Goal: Book appointment/travel/reservation

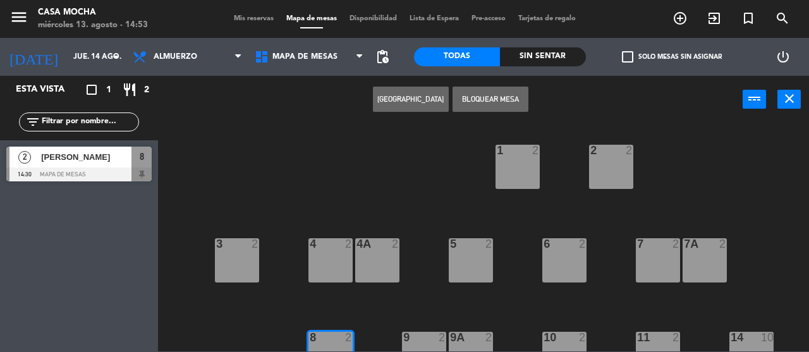
click at [81, 173] on div at bounding box center [78, 175] width 145 height 14
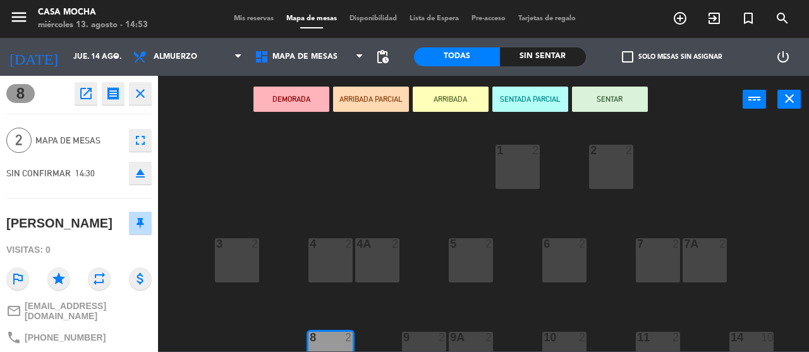
click at [82, 94] on icon "open_in_new" at bounding box center [85, 93] width 15 height 15
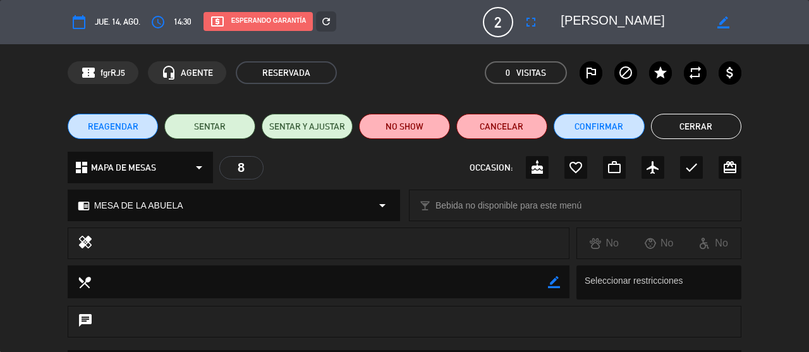
click at [113, 21] on span "jue. 14, ago." at bounding box center [118, 22] width 46 height 14
click at [722, 20] on icon "border_color" at bounding box center [724, 22] width 12 height 12
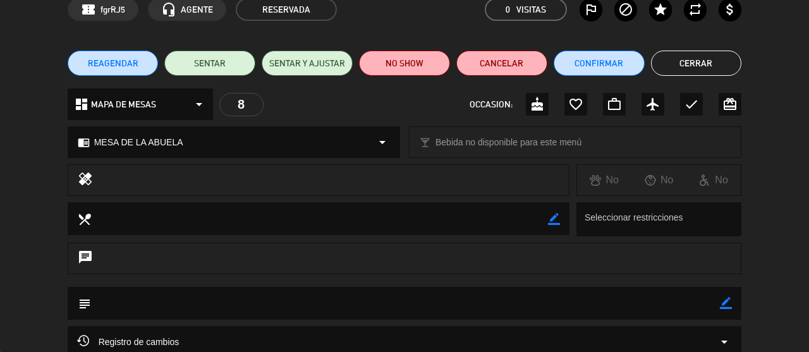
scroll to position [126, 0]
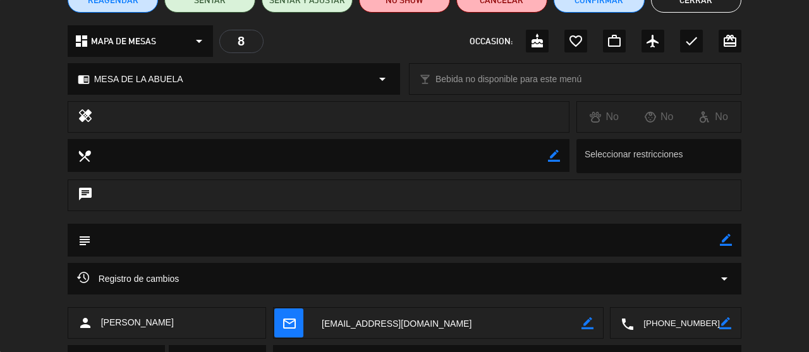
click at [256, 156] on textarea at bounding box center [320, 155] width 458 height 32
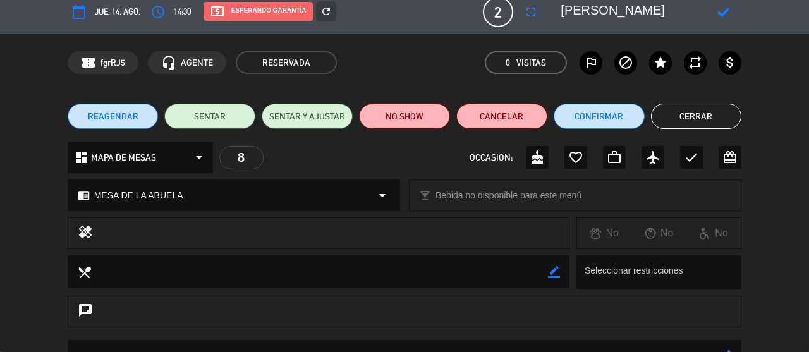
scroll to position [0, 0]
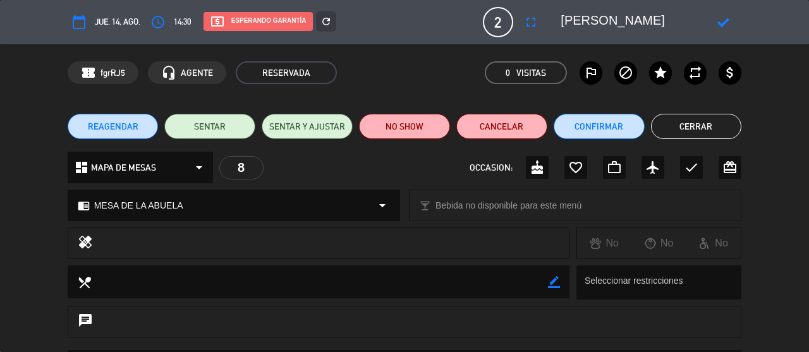
click at [724, 25] on icon at bounding box center [724, 22] width 12 height 12
click at [103, 18] on span "jue. 14, ago." at bounding box center [118, 22] width 46 height 14
click at [83, 21] on icon "calendar_today" at bounding box center [78, 22] width 15 height 15
click at [288, 20] on div "local_atm Esperando garantía" at bounding box center [258, 21] width 109 height 19
click at [719, 21] on icon "border_color" at bounding box center [724, 22] width 12 height 12
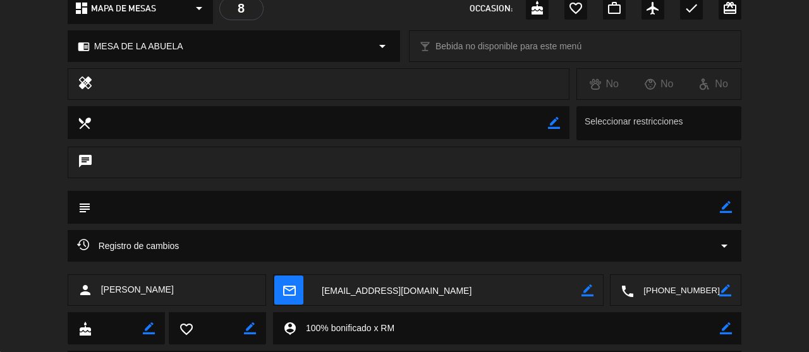
scroll to position [228, 0]
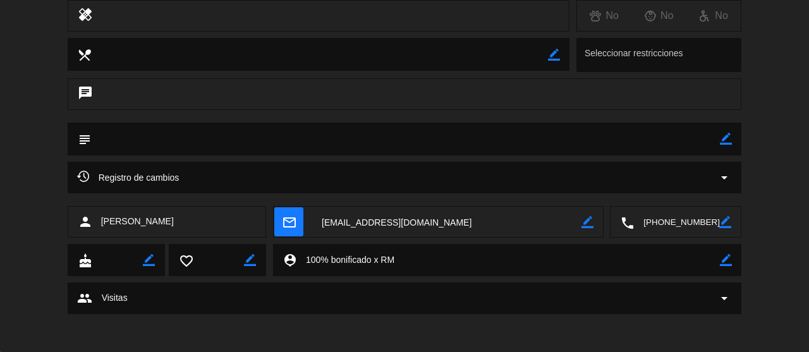
click at [421, 252] on textarea at bounding box center [509, 260] width 424 height 32
drag, startPoint x: 408, startPoint y: 257, endPoint x: 305, endPoint y: 262, distance: 103.2
click at [305, 262] on textarea at bounding box center [509, 260] width 424 height 32
click at [221, 141] on textarea at bounding box center [406, 139] width 630 height 32
click at [173, 94] on div "chat" at bounding box center [405, 94] width 675 height 32
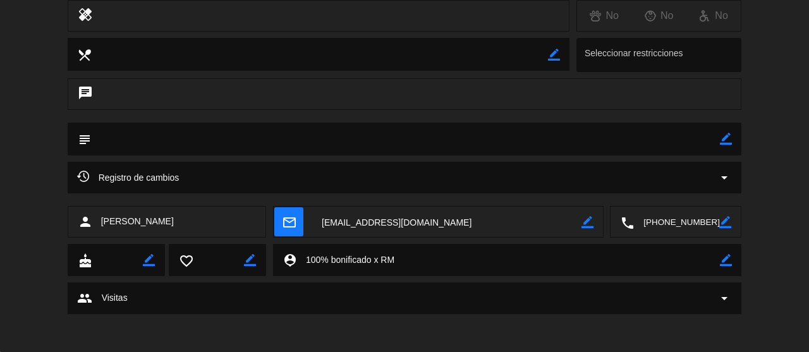
click at [182, 144] on textarea at bounding box center [406, 139] width 630 height 32
click at [143, 123] on textarea at bounding box center [406, 139] width 630 height 32
click at [138, 144] on textarea at bounding box center [406, 139] width 630 height 32
click at [181, 135] on textarea at bounding box center [406, 139] width 630 height 32
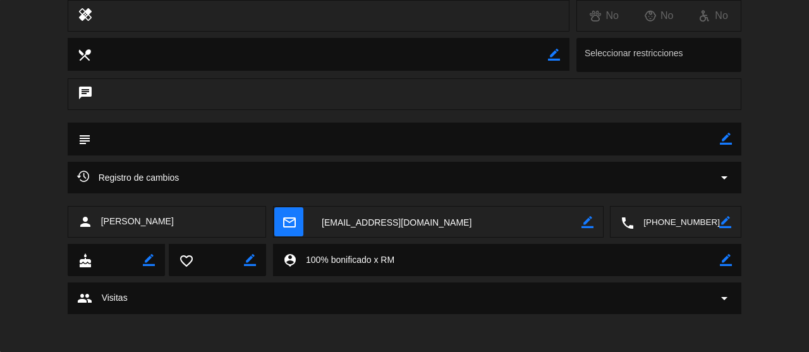
click at [178, 88] on div "chat" at bounding box center [405, 94] width 675 height 32
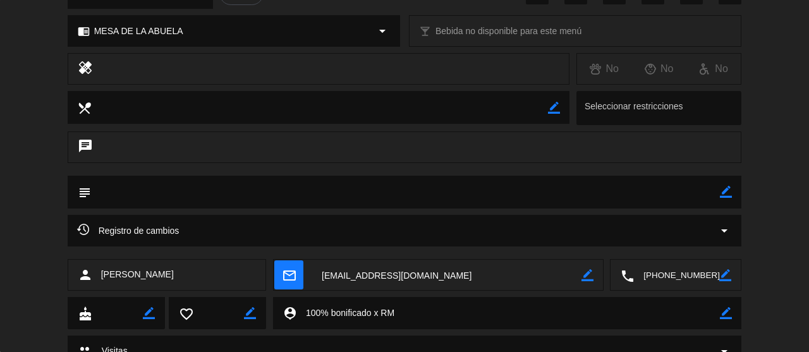
scroll to position [101, 0]
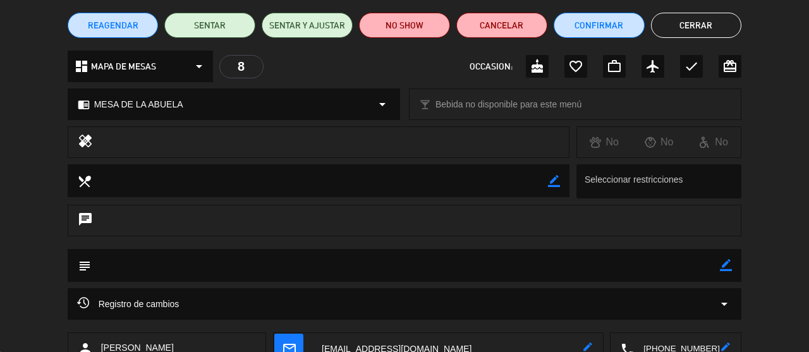
click at [83, 145] on icon "healing" at bounding box center [85, 142] width 15 height 18
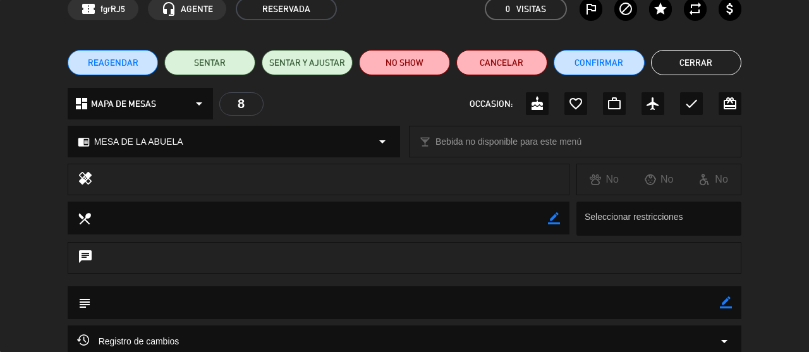
scroll to position [38, 0]
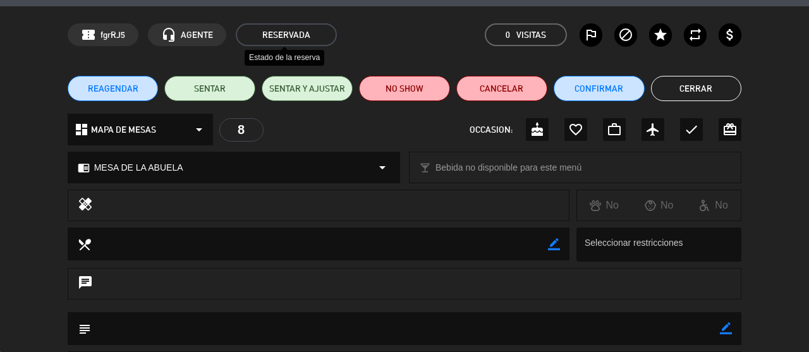
click at [279, 35] on span "RESERVADA" at bounding box center [286, 34] width 101 height 23
click at [200, 37] on span "AGENTE" at bounding box center [197, 35] width 32 height 15
click at [137, 133] on span "MAPA DE MESAS" at bounding box center [123, 130] width 65 height 15
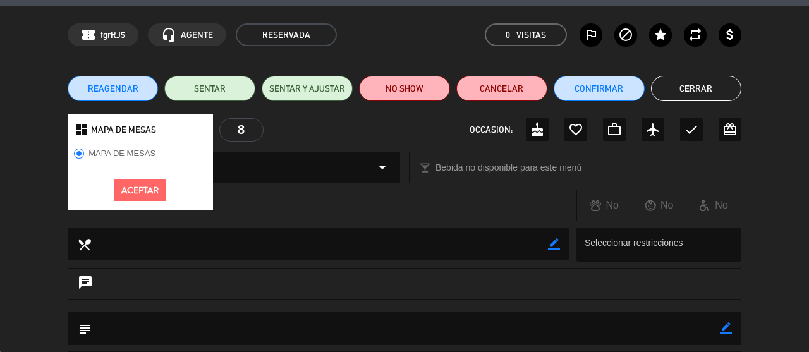
click at [341, 222] on div "healing No No No" at bounding box center [404, 209] width 809 height 38
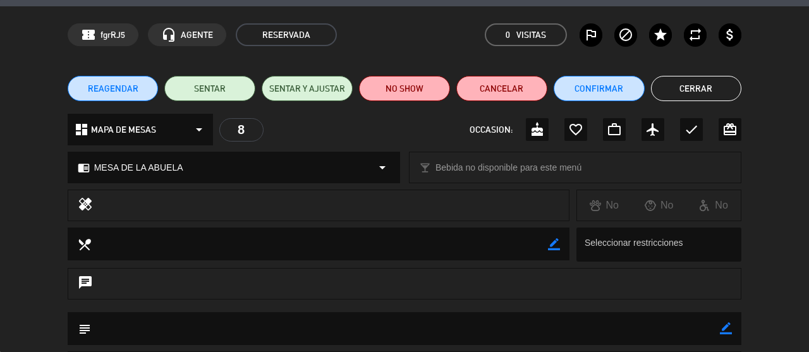
click at [132, 207] on div at bounding box center [331, 206] width 458 height 18
click at [91, 204] on icon "healing" at bounding box center [85, 206] width 15 height 18
click at [387, 167] on icon "arrow_drop_down" at bounding box center [382, 167] width 15 height 15
select select
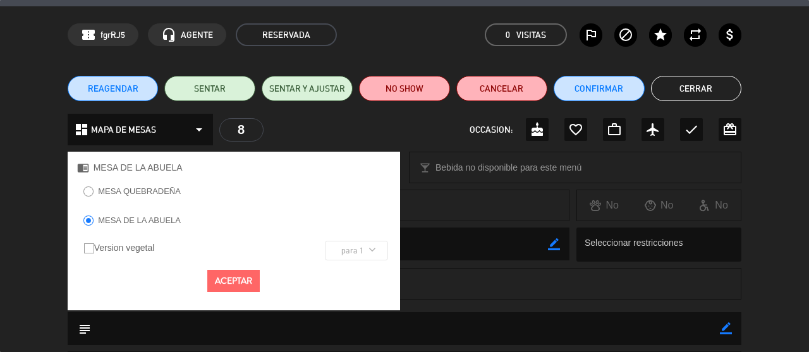
click at [367, 251] on span "para 1" at bounding box center [356, 251] width 63 height 20
click at [371, 247] on icon at bounding box center [373, 249] width 8 height 13
click at [230, 276] on button "Aceptar" at bounding box center [233, 281] width 52 height 22
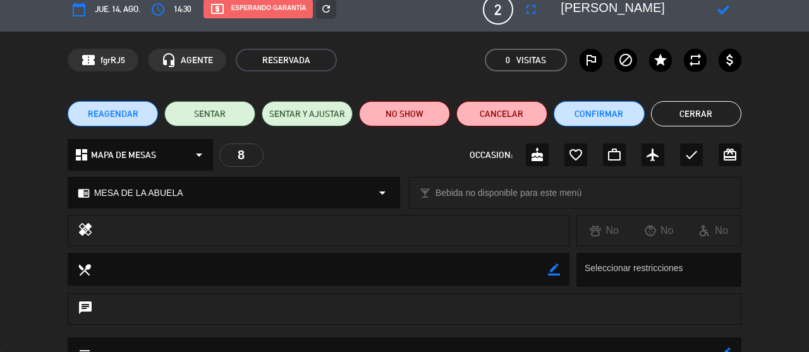
scroll to position [0, 0]
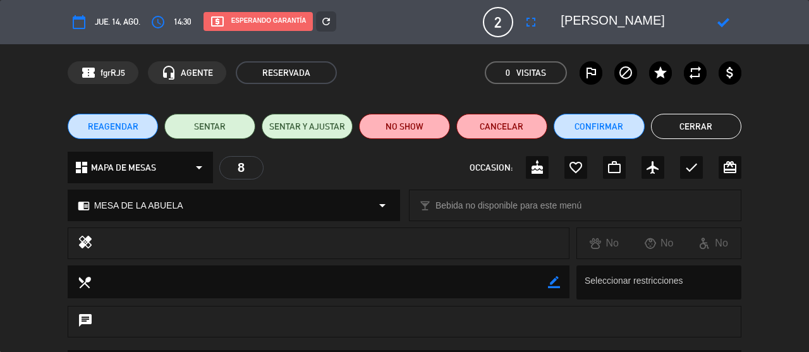
click at [105, 21] on span "jue. 14, ago." at bounding box center [118, 22] width 46 height 14
click at [726, 25] on icon at bounding box center [724, 22] width 12 height 12
click at [80, 22] on icon "calendar_today" at bounding box center [78, 22] width 15 height 15
click at [102, 24] on span "jue. 14, ago." at bounding box center [118, 22] width 46 height 14
click at [133, 19] on span "jue. 14, ago." at bounding box center [118, 22] width 46 height 14
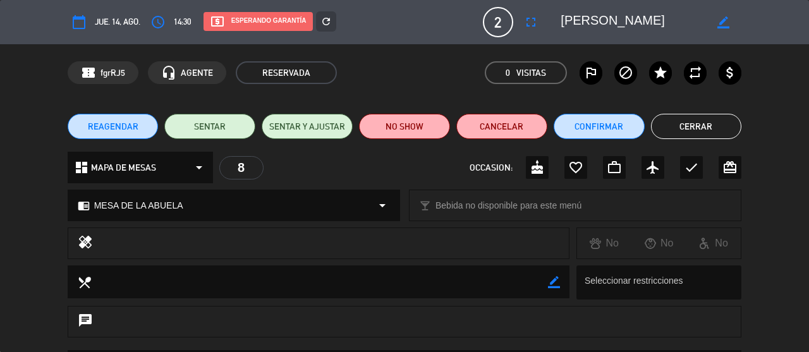
click at [118, 124] on span "REAGENDAR" at bounding box center [113, 126] width 51 height 13
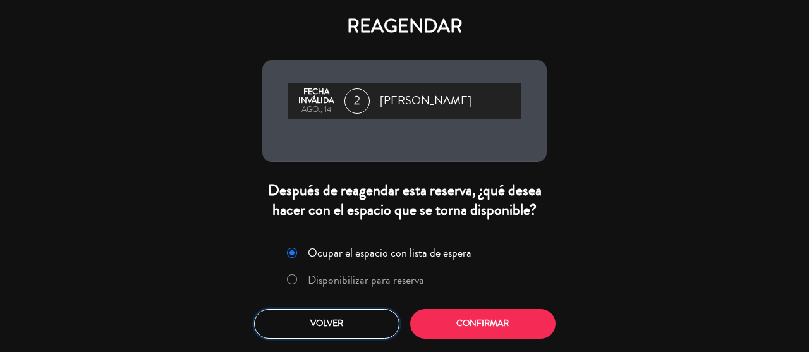
click at [346, 324] on button "Volver" at bounding box center [326, 324] width 145 height 30
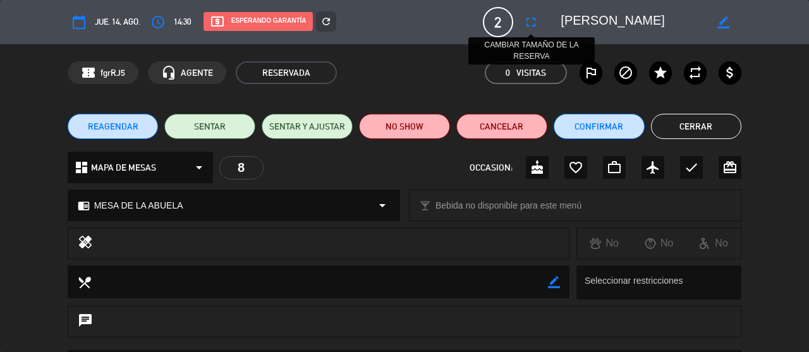
click at [530, 22] on icon "fullscreen" at bounding box center [530, 22] width 15 height 15
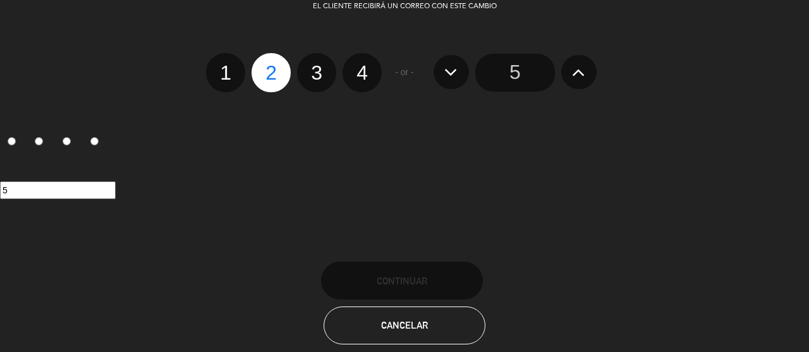
scroll to position [53, 0]
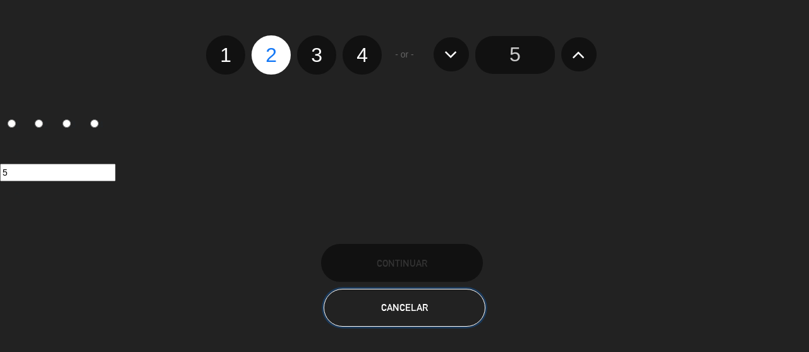
click at [397, 314] on button "Cancelar" at bounding box center [405, 308] width 162 height 38
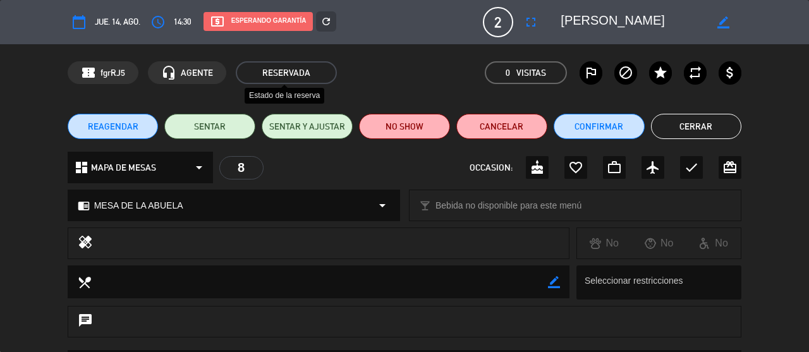
click at [270, 72] on span "RESERVADA" at bounding box center [286, 72] width 101 height 23
click at [269, 71] on span "RESERVADA" at bounding box center [286, 72] width 101 height 23
click at [302, 76] on span "RESERVADA" at bounding box center [286, 72] width 101 height 23
click at [656, 73] on icon "star" at bounding box center [660, 72] width 15 height 15
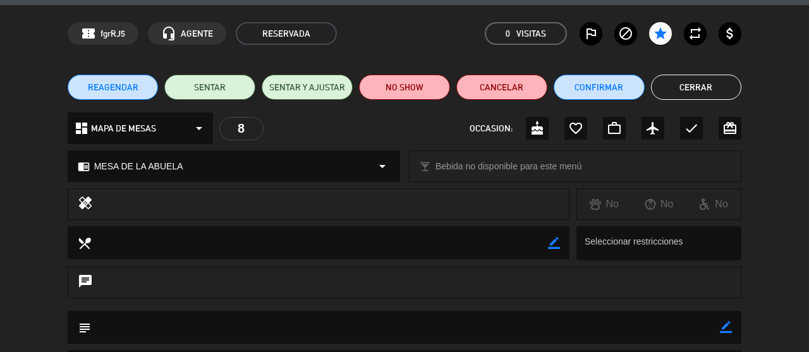
scroll to position [38, 0]
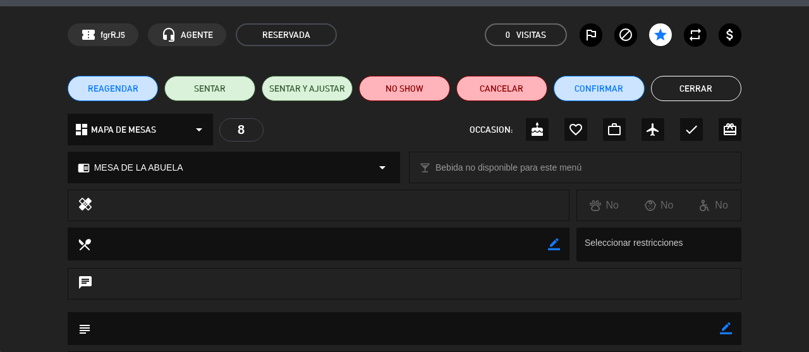
click at [695, 91] on button "Cerrar" at bounding box center [696, 88] width 91 height 25
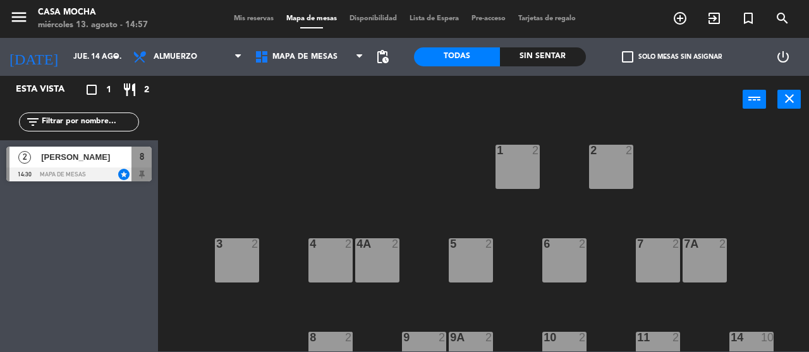
click at [248, 20] on span "Mis reservas" at bounding box center [254, 18] width 52 height 7
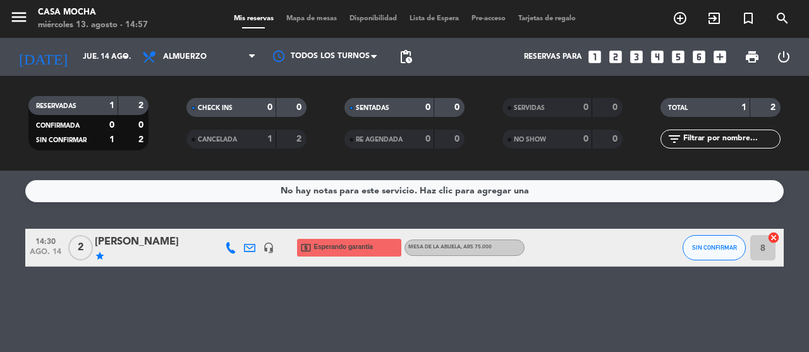
click at [348, 249] on span "Esperando garantía" at bounding box center [343, 247] width 59 height 10
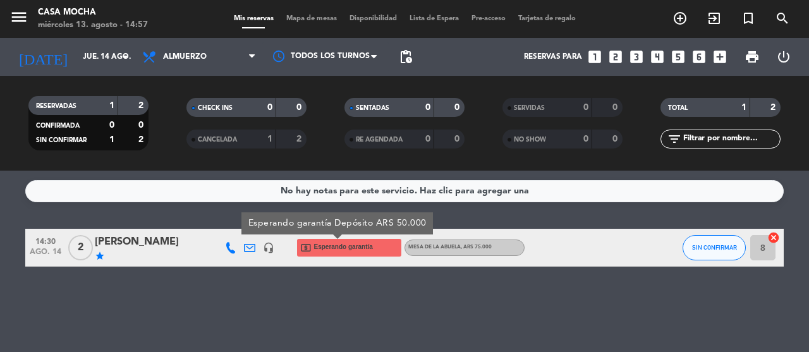
click at [319, 247] on span "Esperando garantía" at bounding box center [343, 247] width 59 height 10
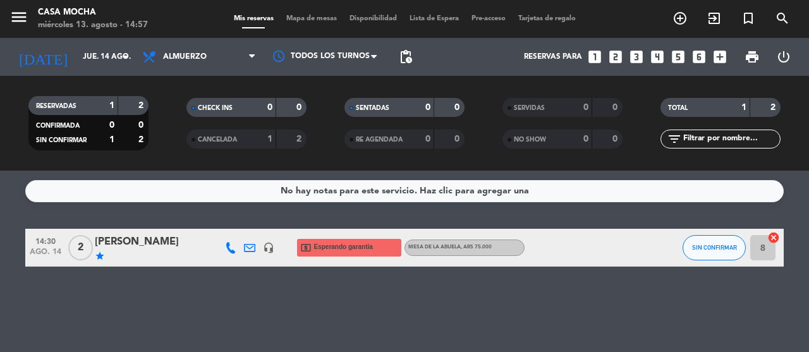
drag, startPoint x: 319, startPoint y: 248, endPoint x: 339, endPoint y: 299, distance: 54.5
click at [339, 299] on div "No hay notas para este servicio. Haz clic para agregar una 14:30 ago. 14 2 [PER…" at bounding box center [404, 261] width 809 height 181
click at [775, 236] on icon "cancel" at bounding box center [774, 237] width 13 height 13
click at [764, 250] on icon "border_all" at bounding box center [764, 247] width 15 height 15
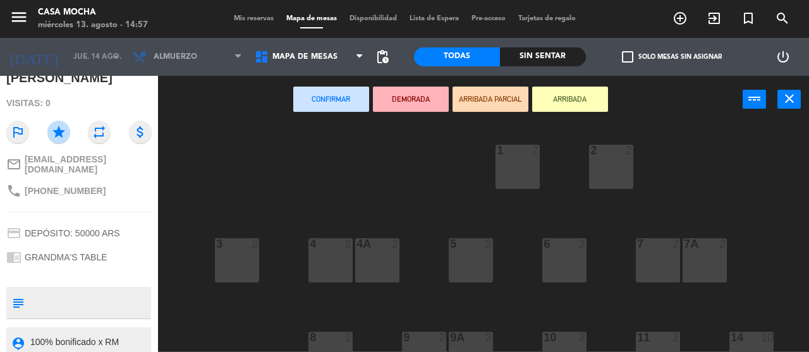
scroll to position [172, 0]
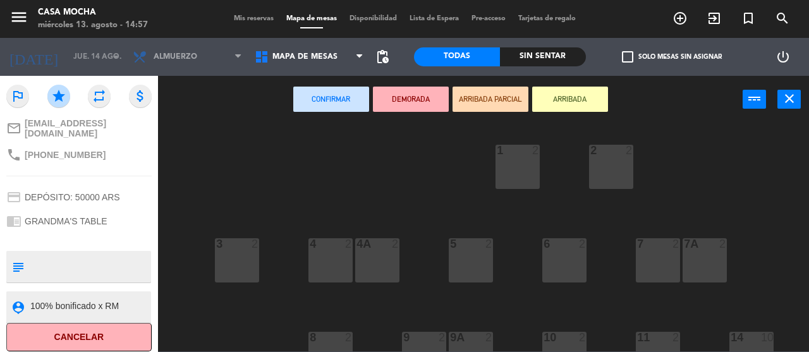
click at [106, 331] on button "Cancelar" at bounding box center [78, 337] width 145 height 28
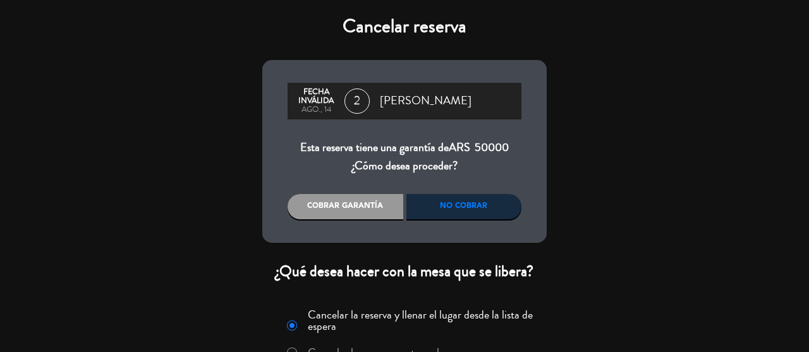
click at [466, 207] on div "No cobrar" at bounding box center [465, 206] width 116 height 25
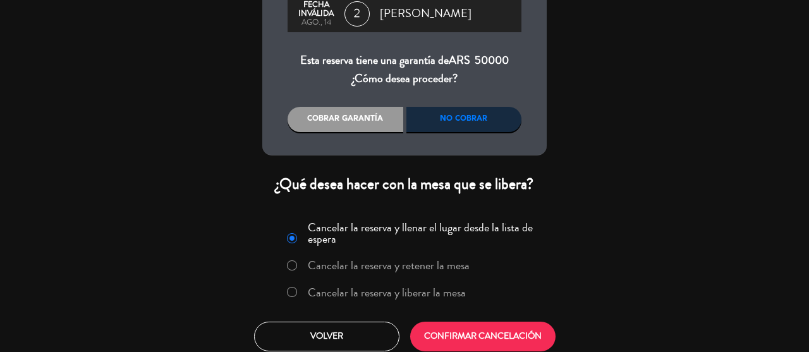
scroll to position [95, 0]
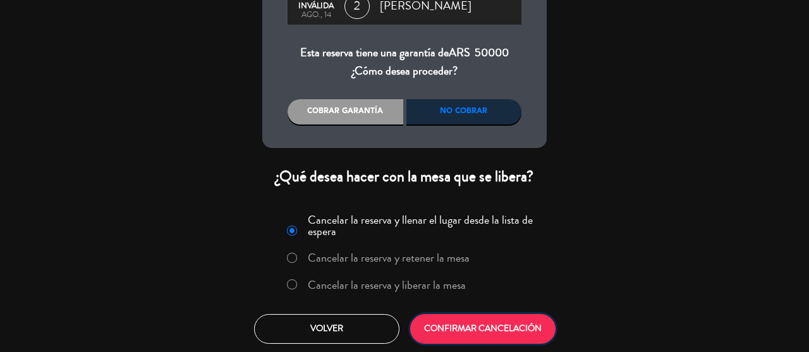
click at [484, 330] on button "CONFIRMAR CANCELACIÓN" at bounding box center [482, 329] width 145 height 30
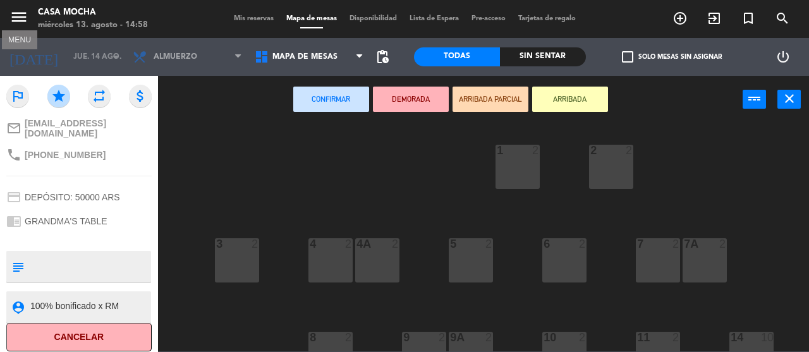
click at [14, 16] on icon "menu" at bounding box center [18, 17] width 19 height 19
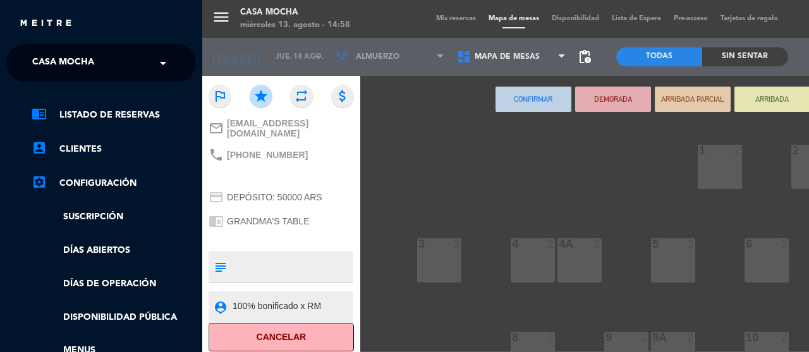
click at [440, 20] on div "menu Casa Mocha miércoles 13. agosto - 14:58 Mis reservas Mapa de mesas Disponi…" at bounding box center [606, 176] width 809 height 352
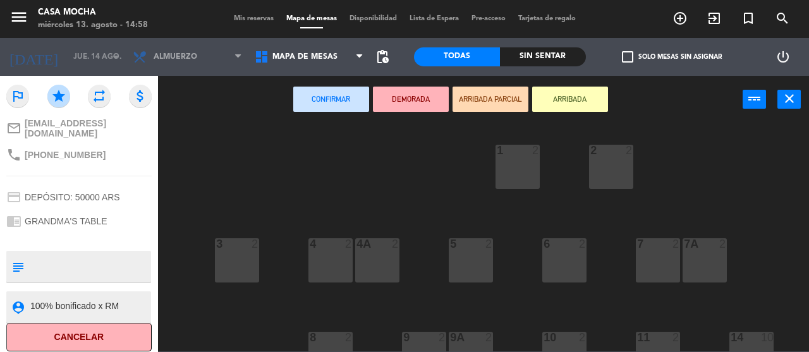
click at [247, 20] on span "Mis reservas" at bounding box center [254, 18] width 52 height 7
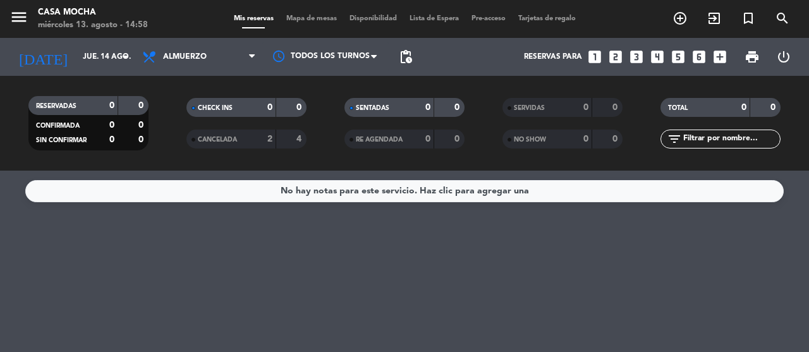
click at [312, 18] on span "Mapa de mesas" at bounding box center [311, 18] width 63 height 7
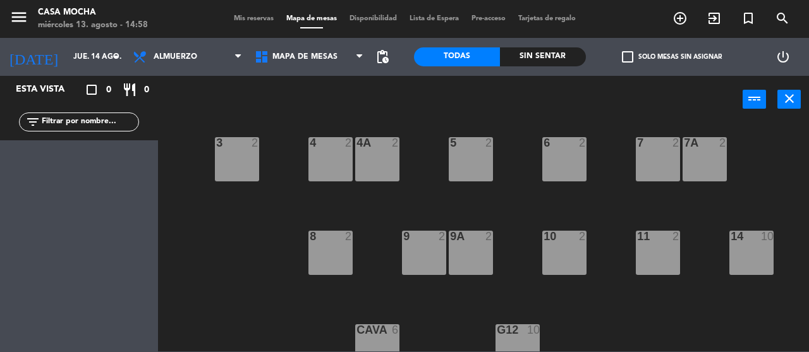
scroll to position [118, 0]
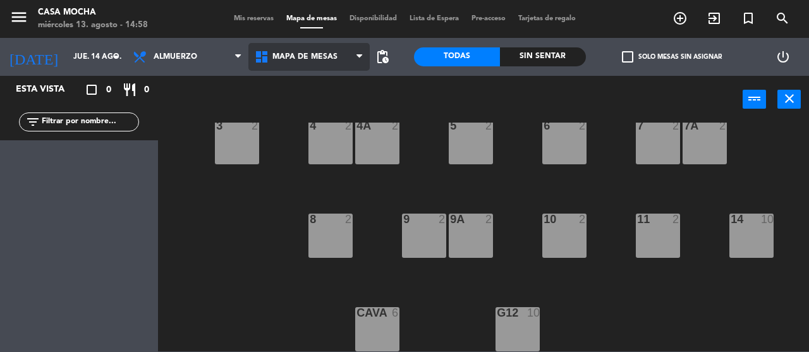
click at [329, 59] on span "MAPA DE MESAS" at bounding box center [304, 56] width 65 height 9
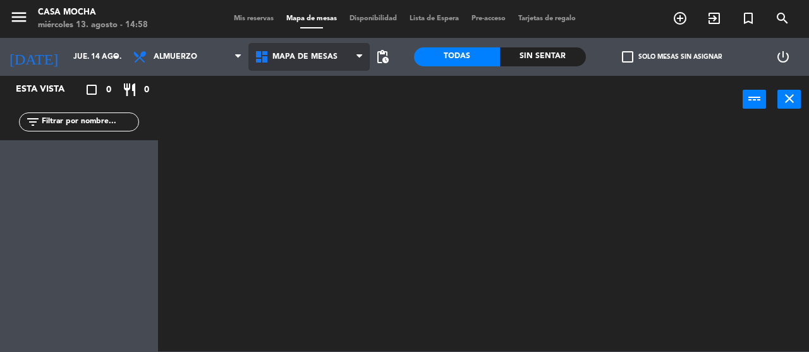
scroll to position [0, 0]
click at [330, 88] on ng-component "menu Casa Mocha miércoles 13. agosto - 14:58 Mis reservas Mapa de mesas Disponi…" at bounding box center [404, 176] width 809 height 352
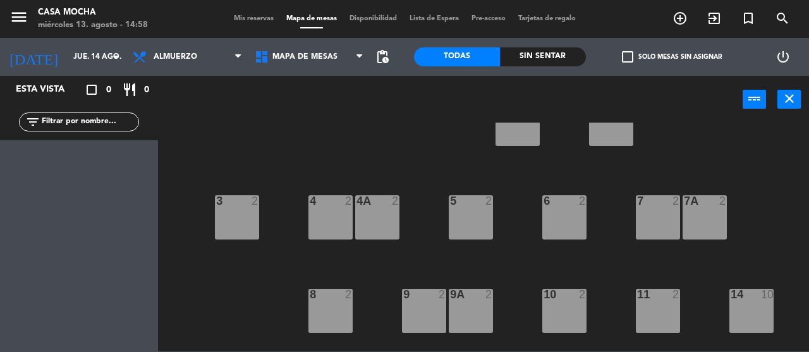
scroll to position [63, 0]
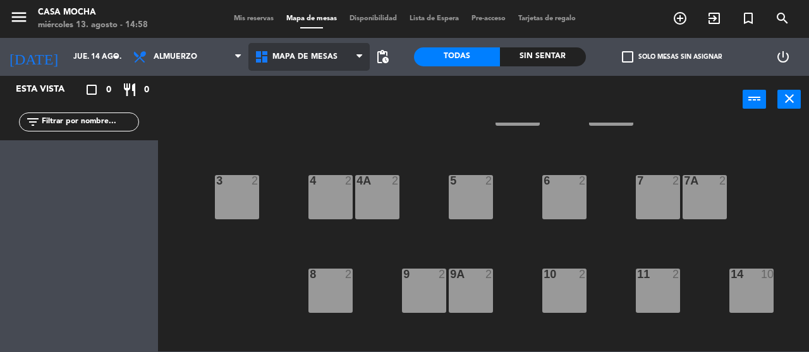
click at [290, 54] on span "MAPA DE MESAS" at bounding box center [304, 56] width 65 height 9
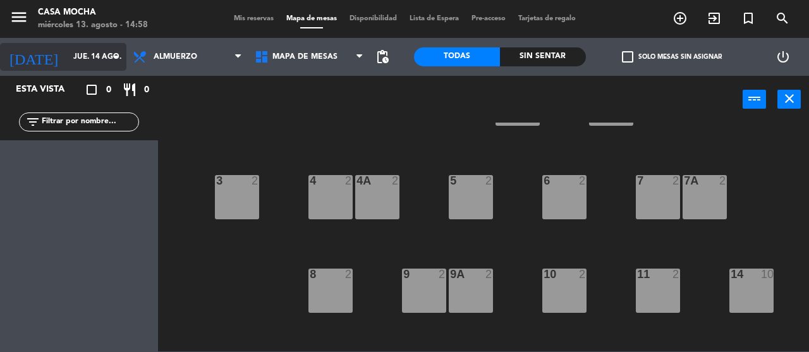
click at [73, 63] on input "jue. 14 ago." at bounding box center [117, 56] width 101 height 21
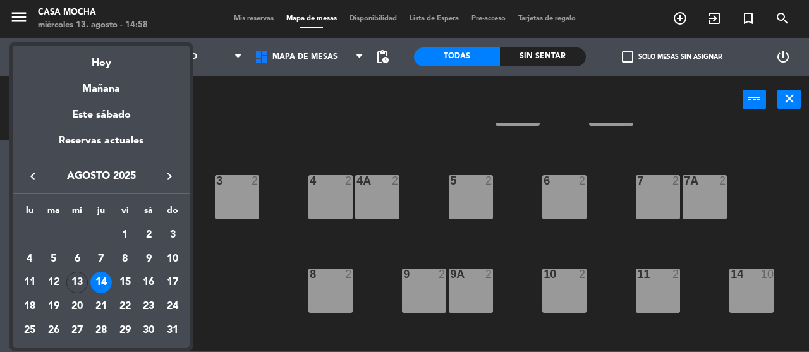
click at [95, 280] on div "14" at bounding box center [100, 282] width 21 height 21
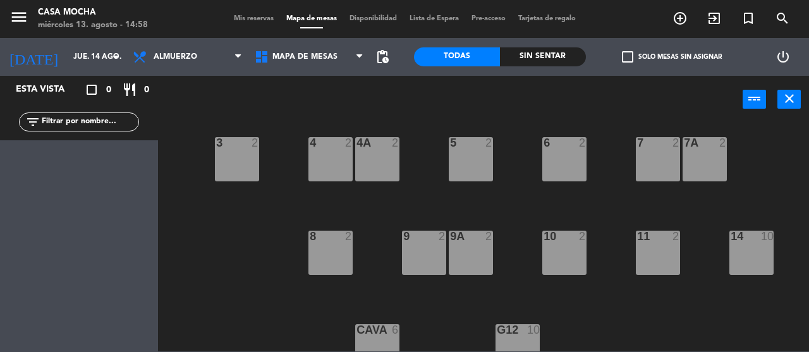
scroll to position [118, 0]
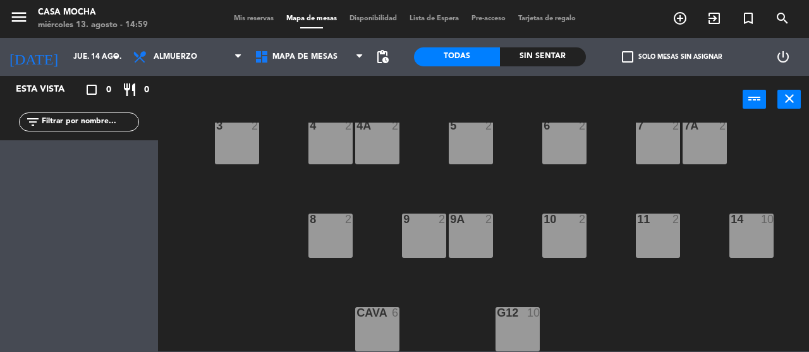
click at [237, 154] on div "3 2" at bounding box center [237, 142] width 44 height 44
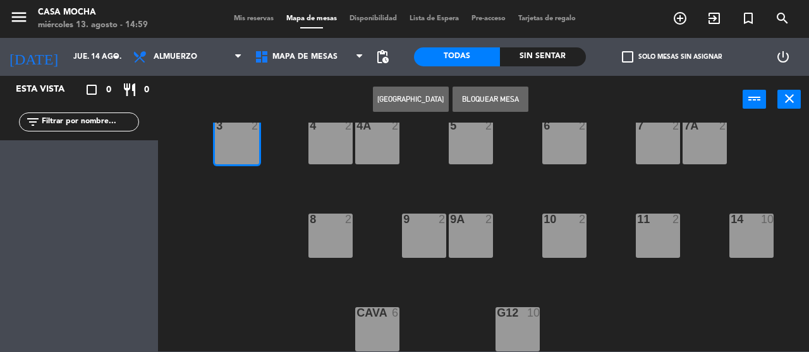
click at [410, 97] on button "[GEOGRAPHIC_DATA]" at bounding box center [411, 99] width 76 height 25
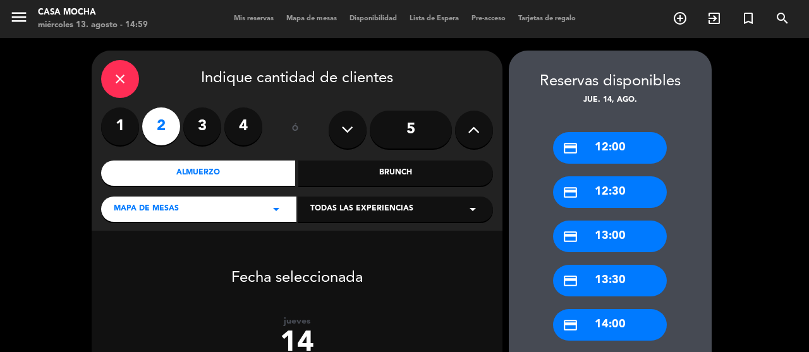
click at [262, 170] on div "Almuerzo" at bounding box center [198, 173] width 195 height 25
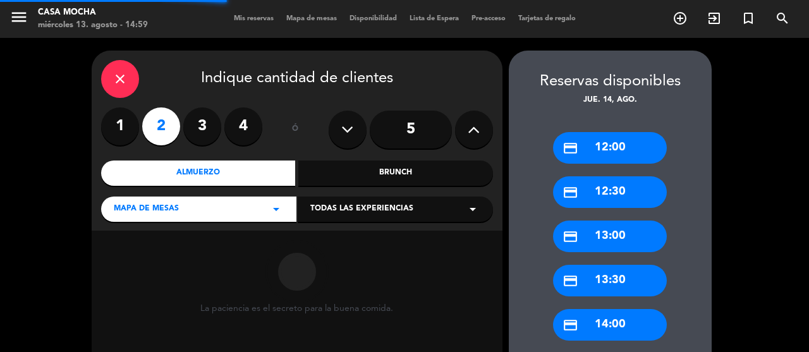
click at [262, 172] on div "Almuerzo" at bounding box center [198, 173] width 195 height 25
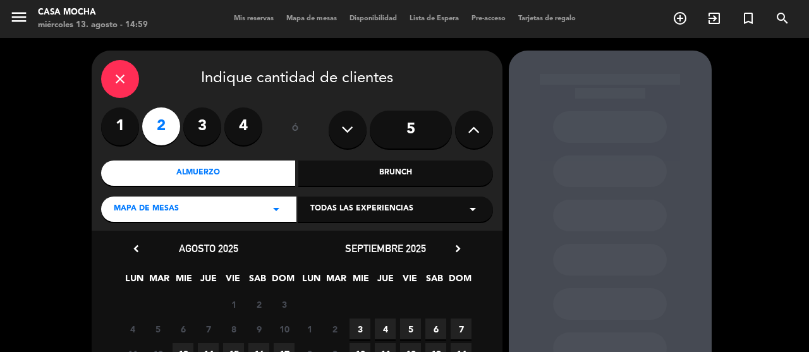
click at [357, 213] on span "Todas las experiencias" at bounding box center [361, 209] width 103 height 13
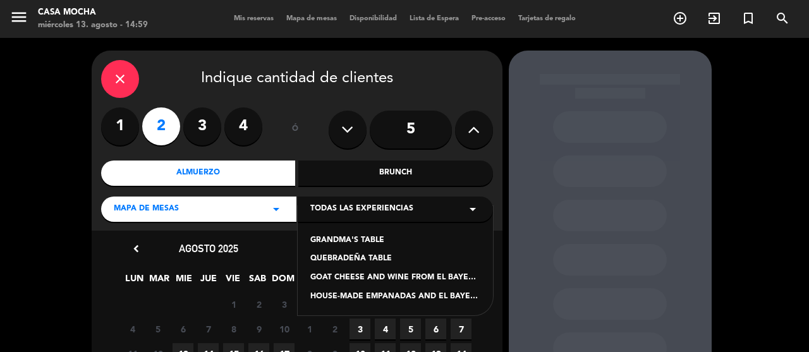
click at [352, 242] on div "GRANDMA'S TABLE" at bounding box center [395, 241] width 170 height 13
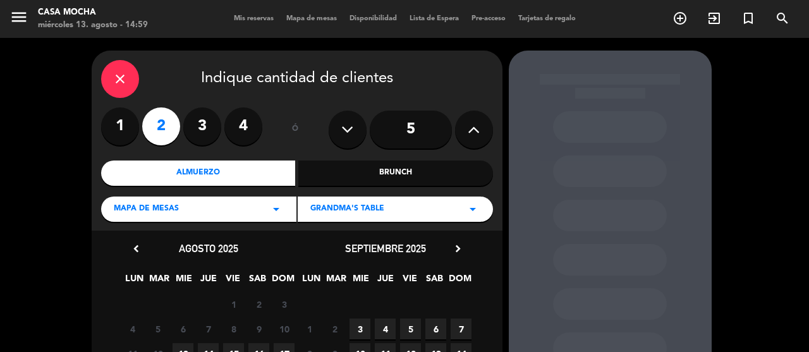
click at [213, 211] on div "MAPA DE MESAS arrow_drop_down" at bounding box center [198, 209] width 195 height 25
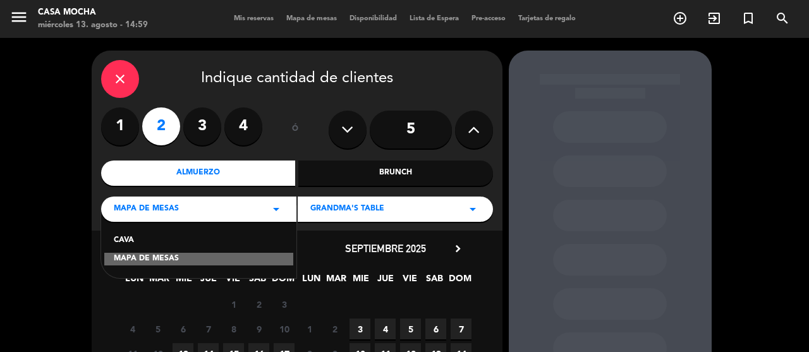
click at [214, 211] on div "MAPA DE MESAS arrow_drop_down" at bounding box center [198, 209] width 195 height 25
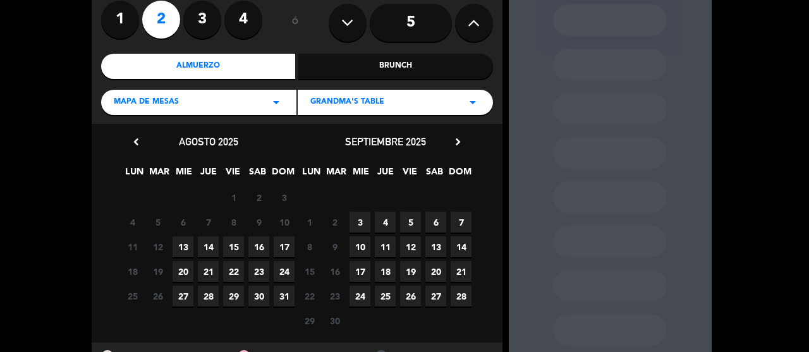
scroll to position [163, 0]
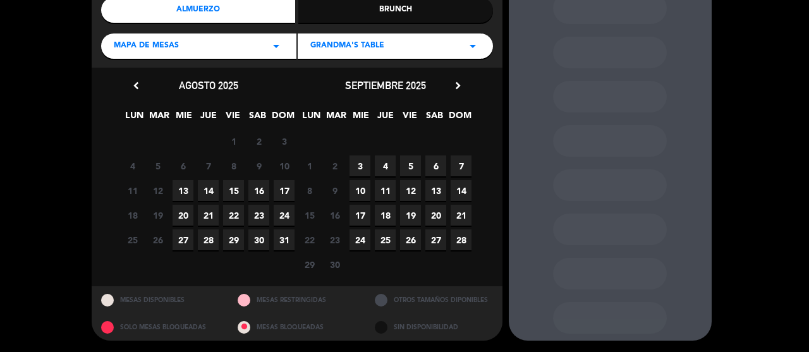
click at [421, 47] on div "GRANDMA'S TABLE arrow_drop_down" at bounding box center [395, 46] width 195 height 25
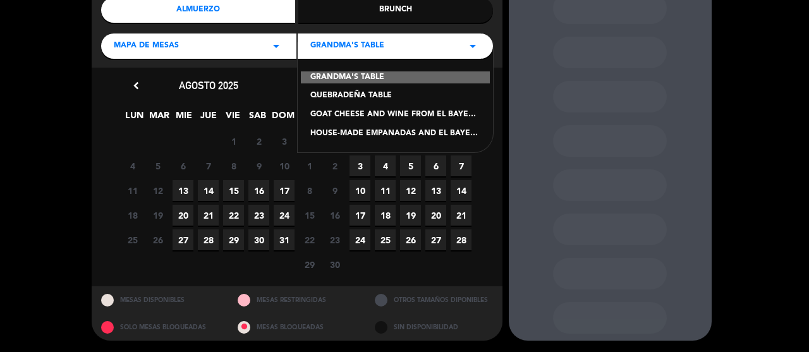
click at [408, 80] on div "GRANDMA'S TABLE" at bounding box center [395, 77] width 189 height 13
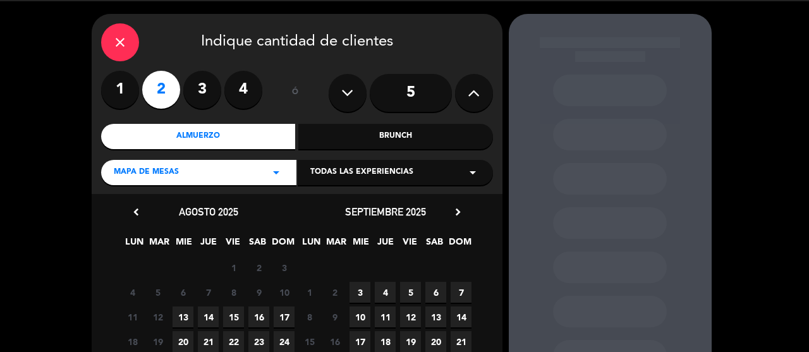
scroll to position [0, 0]
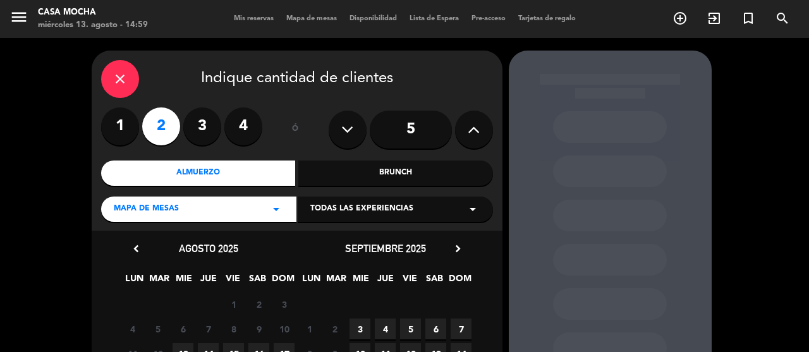
click at [128, 78] on div "close" at bounding box center [120, 79] width 38 height 38
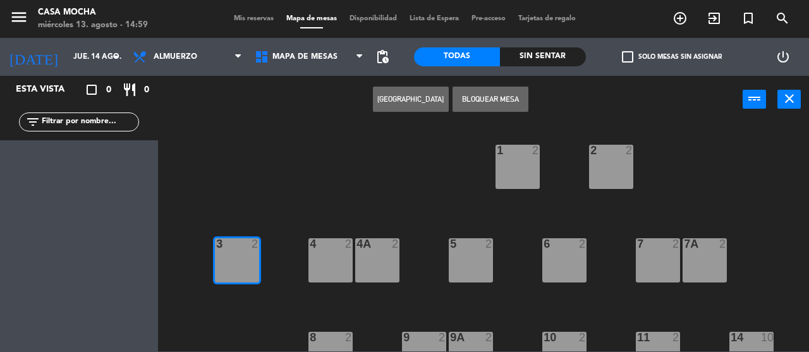
click at [414, 97] on button "[GEOGRAPHIC_DATA]" at bounding box center [411, 99] width 76 height 25
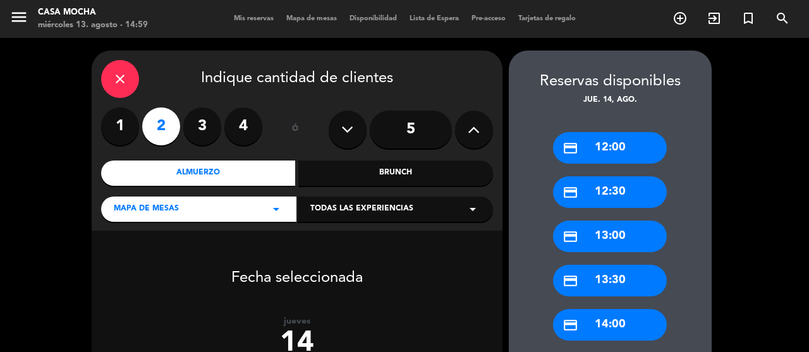
scroll to position [63, 0]
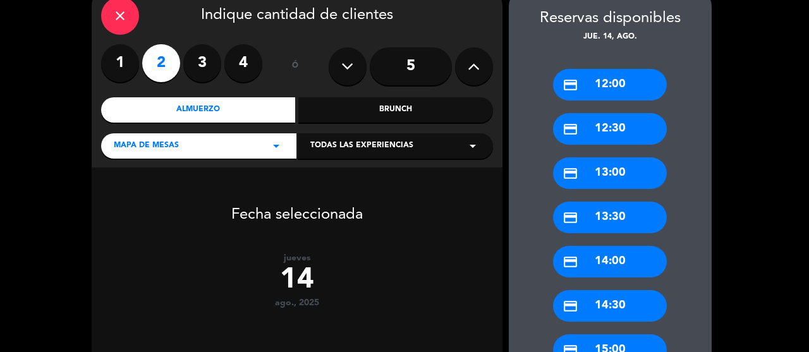
click at [437, 149] on div "Todas las experiencias arrow_drop_down" at bounding box center [395, 145] width 195 height 25
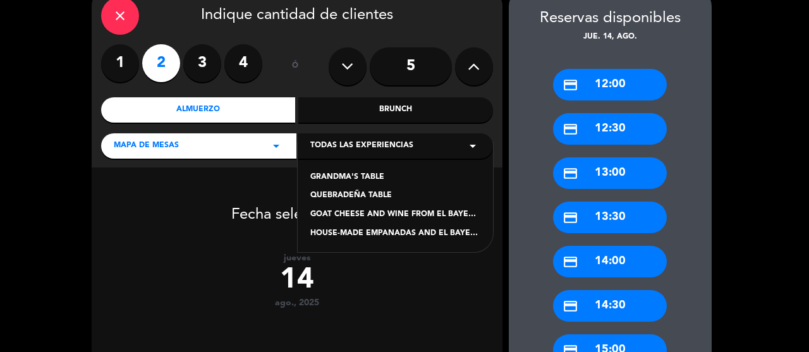
click at [377, 179] on div "GRANDMA'S TABLE" at bounding box center [395, 177] width 170 height 13
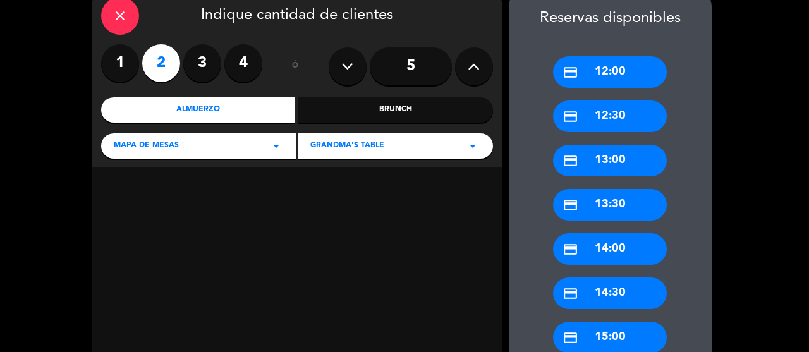
click at [629, 293] on div "credit_card 14:30" at bounding box center [610, 294] width 114 height 32
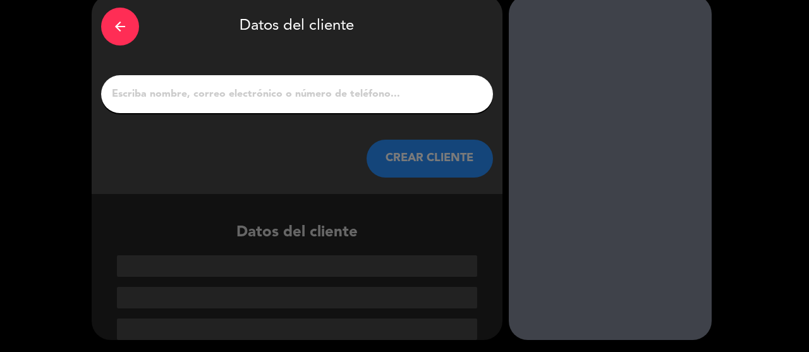
click at [283, 94] on input "1" at bounding box center [297, 94] width 373 height 18
paste input "[PERSON_NAME]"
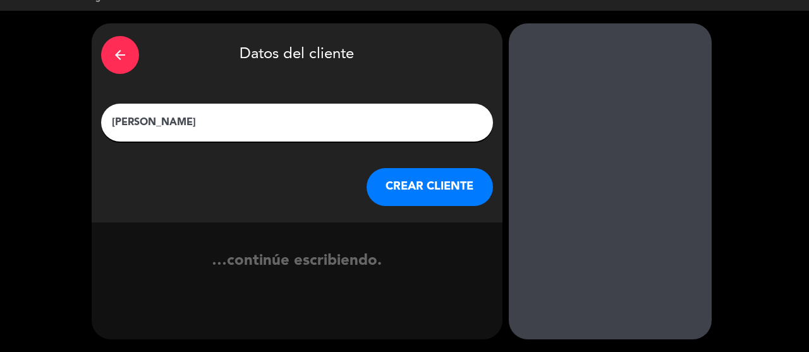
scroll to position [27, 0]
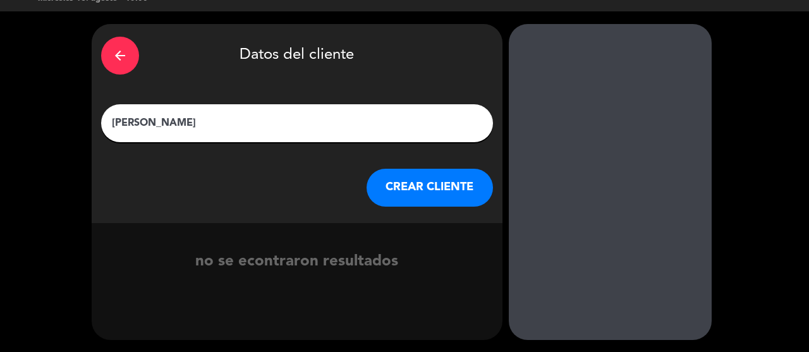
type input "[PERSON_NAME]"
click at [443, 188] on button "CREAR CLIENTE" at bounding box center [430, 188] width 126 height 38
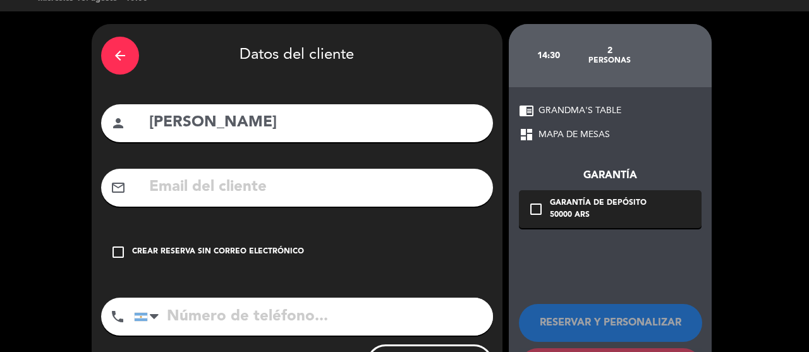
click at [272, 187] on input "text" at bounding box center [316, 187] width 336 height 26
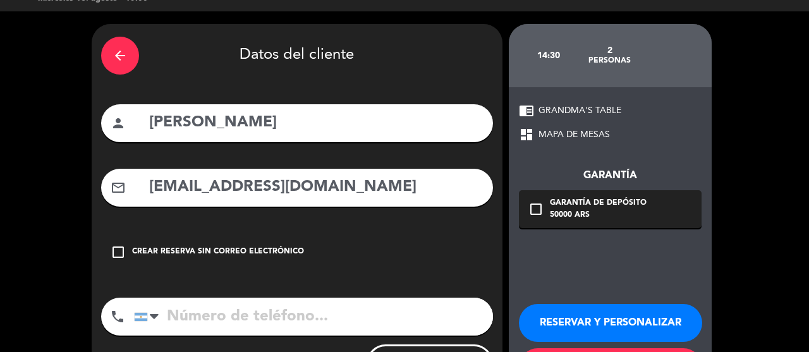
type input "[EMAIL_ADDRESS][DOMAIN_NAME]"
drag, startPoint x: 297, startPoint y: 313, endPoint x: 290, endPoint y: 312, distance: 7.7
click at [294, 314] on input "tel" at bounding box center [313, 317] width 359 height 38
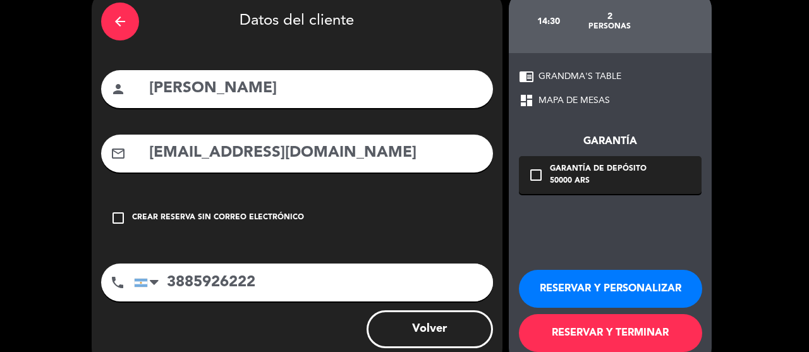
scroll to position [89, 0]
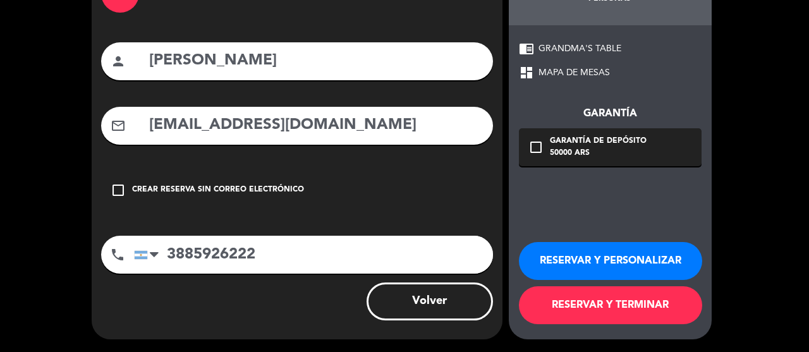
type input "3885926222"
click at [631, 256] on button "RESERVAR Y PERSONALIZAR" at bounding box center [610, 261] width 183 height 38
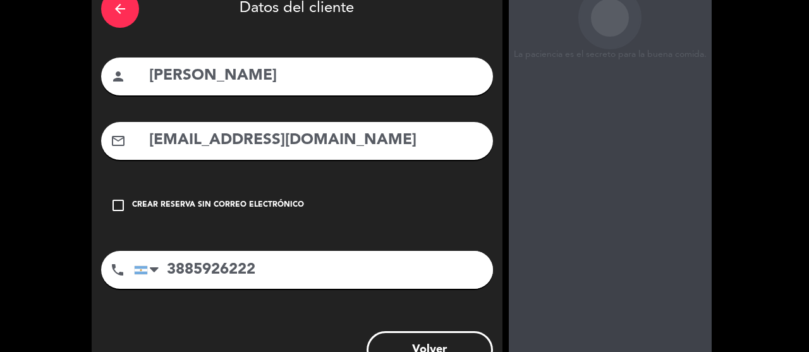
scroll to position [0, 0]
